Goal: Use online tool/utility

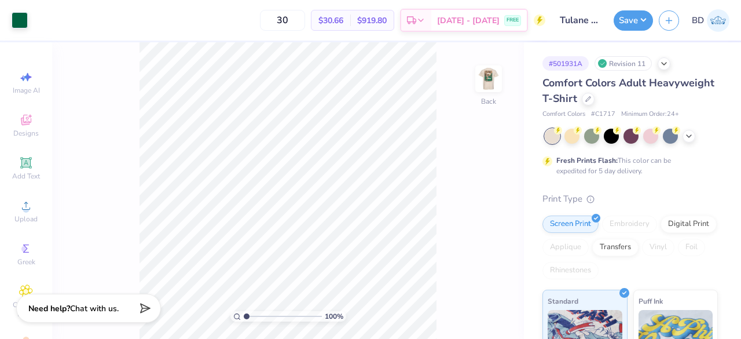
click at [687, 131] on icon at bounding box center [688, 135] width 9 height 9
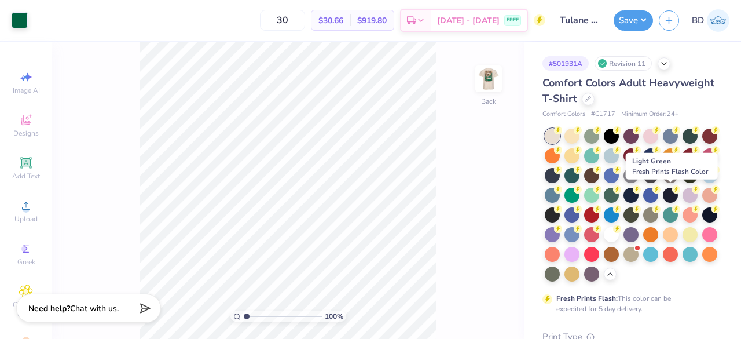
click at [619, 193] on div at bounding box center [611, 195] width 15 height 15
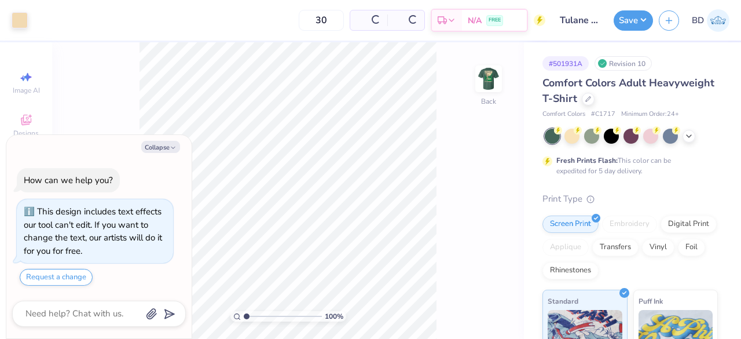
type textarea "x"
